Goal: Task Accomplishment & Management: Use online tool/utility

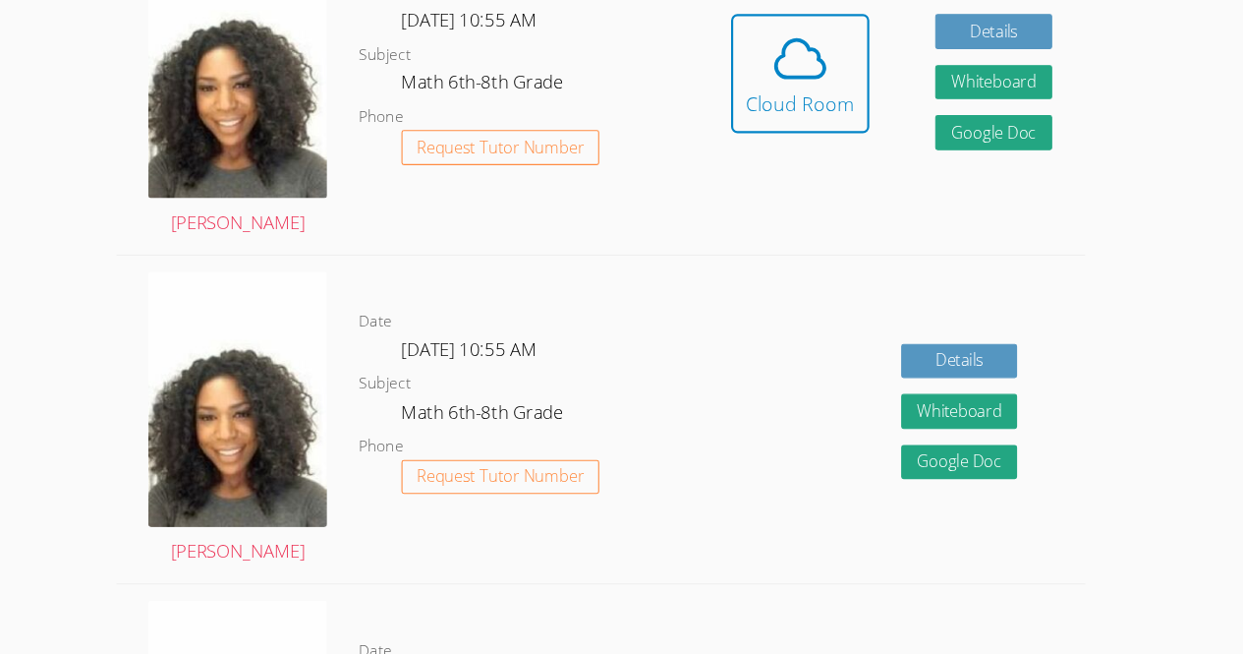
scroll to position [591, 0]
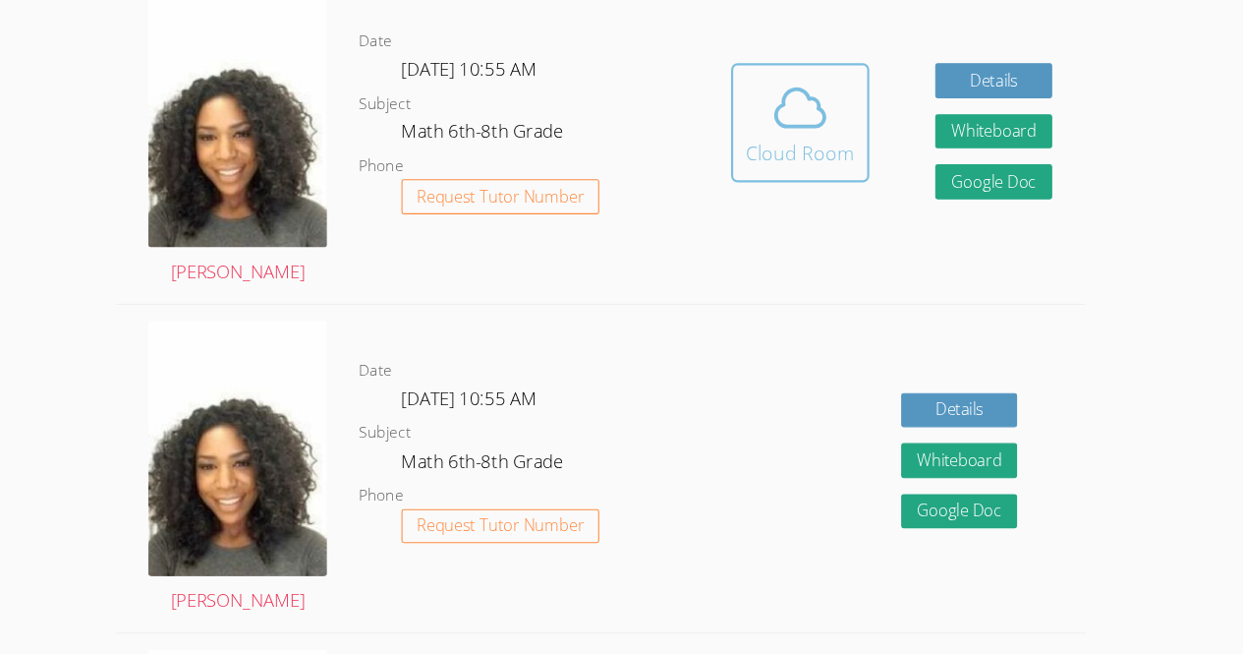
click at [787, 140] on div "Cloud Room" at bounding box center [806, 142] width 100 height 28
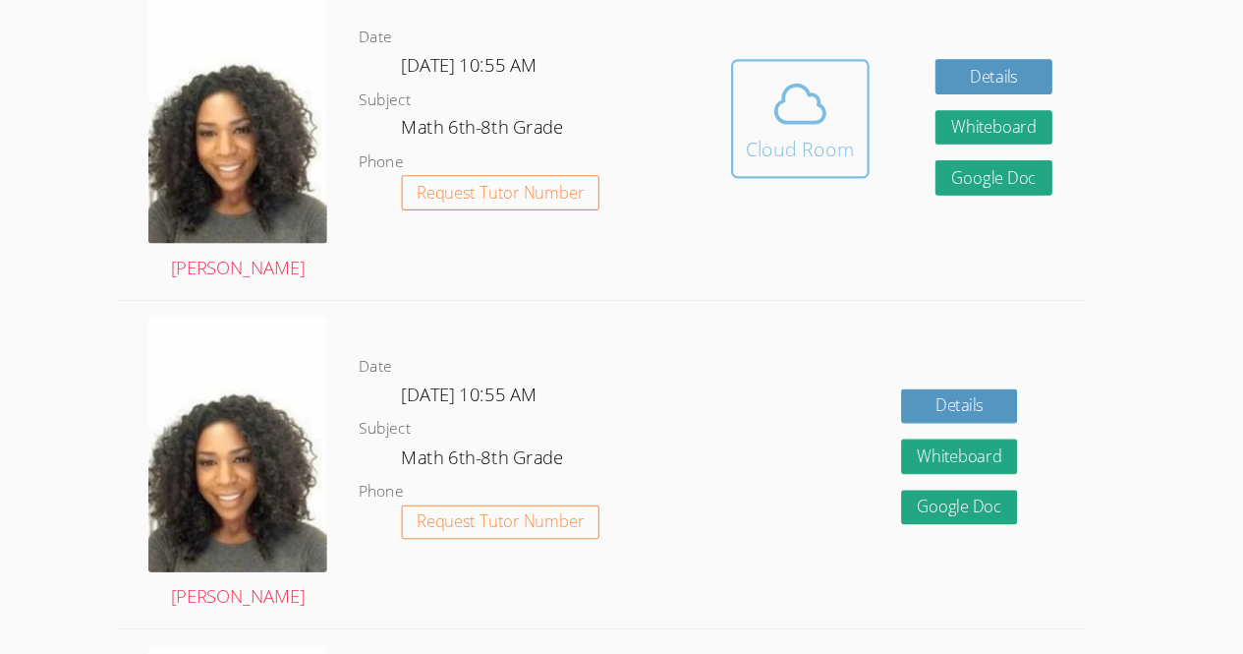
scroll to position [587, 0]
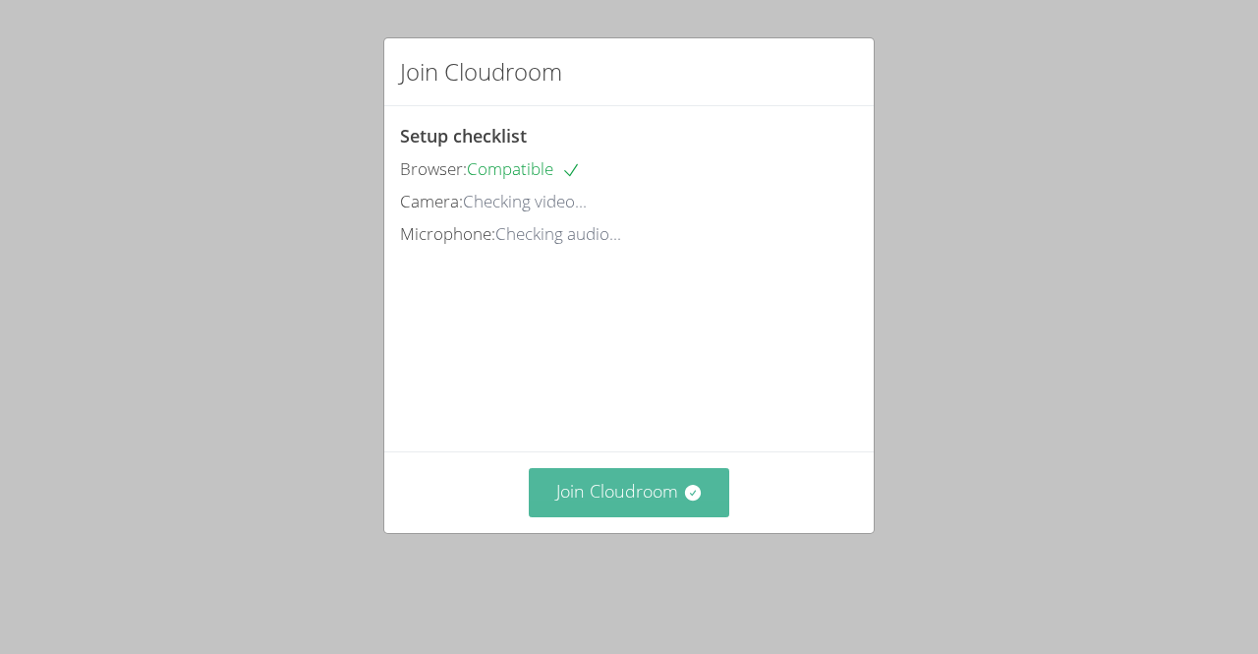
click at [672, 510] on button "Join Cloudroom" at bounding box center [630, 492] width 202 height 48
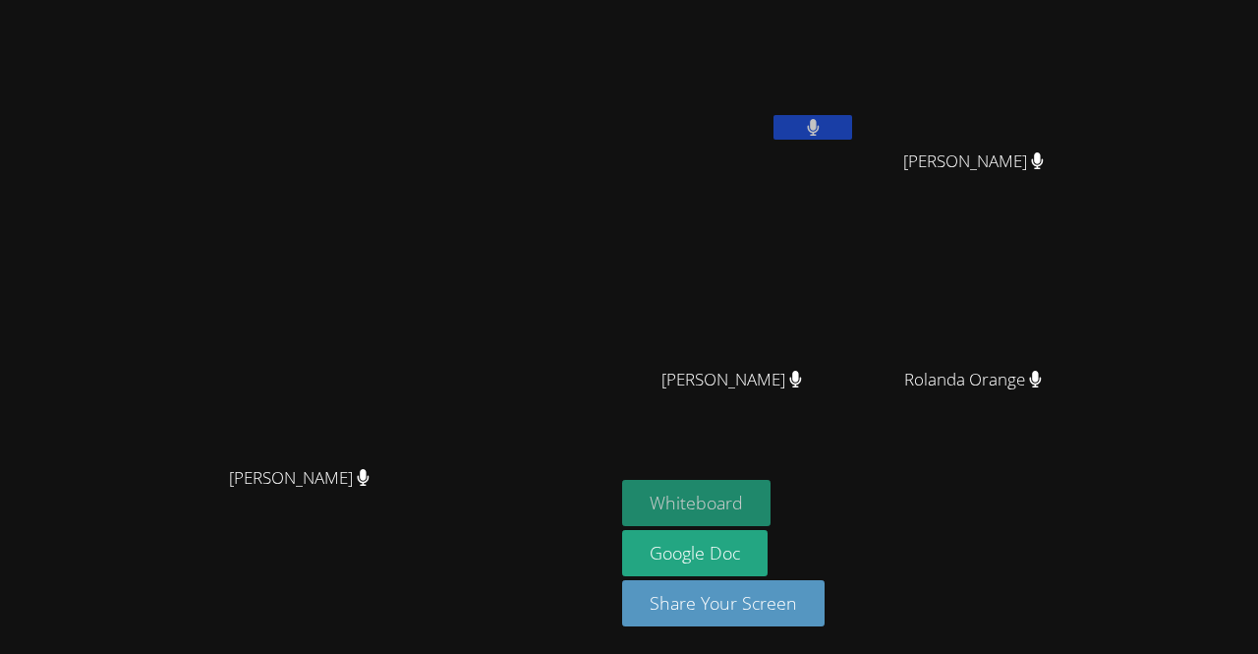
click at [771, 484] on button "Whiteboard" at bounding box center [696, 503] width 148 height 46
